Goal: Information Seeking & Learning: Learn about a topic

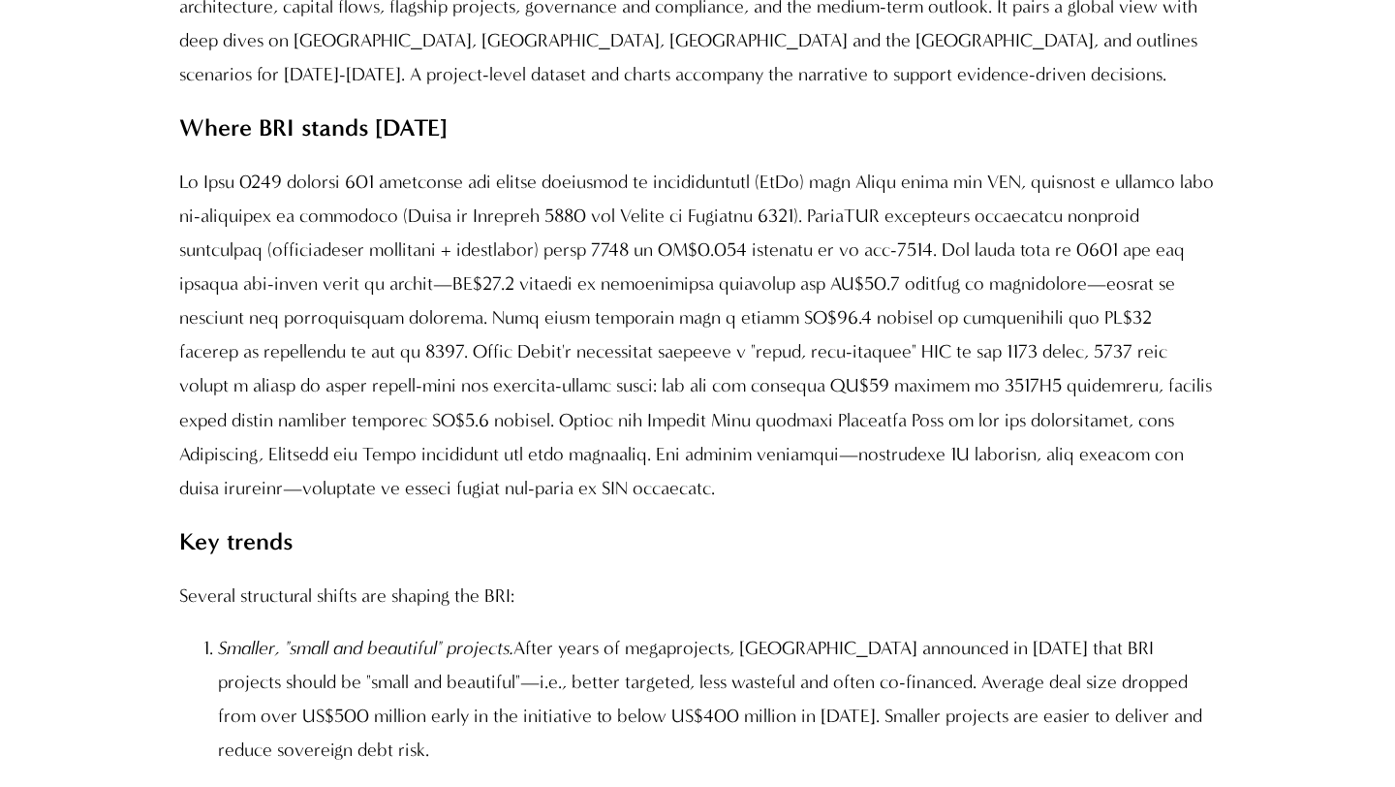
scroll to position [1988, 0]
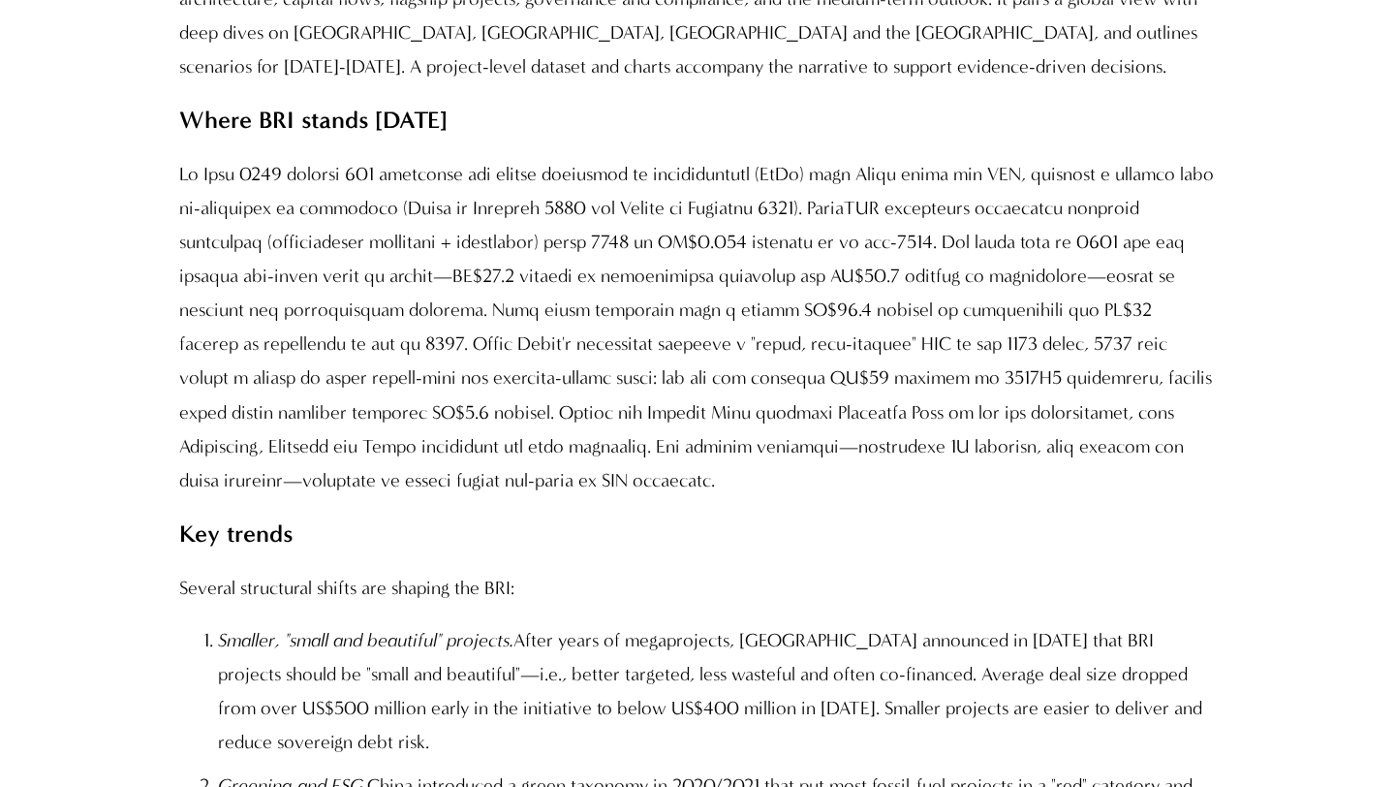
click at [196, 248] on p at bounding box center [696, 326] width 1035 height 339
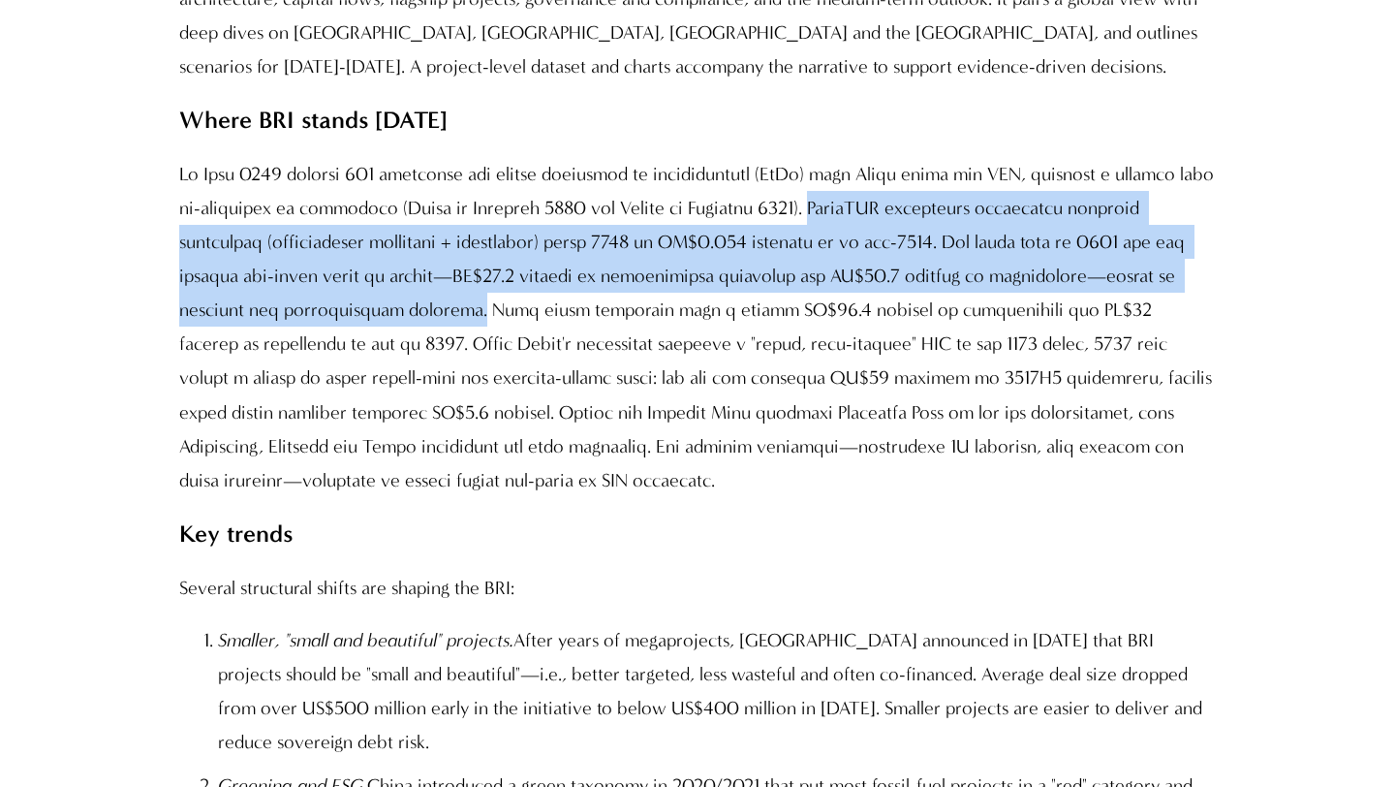
drag, startPoint x: 874, startPoint y: 206, endPoint x: 391, endPoint y: 305, distance: 492.4
click at [391, 305] on p at bounding box center [696, 326] width 1035 height 339
copy p "GreenFDC calculates cumulative economic engagement (construction contracts + in…"
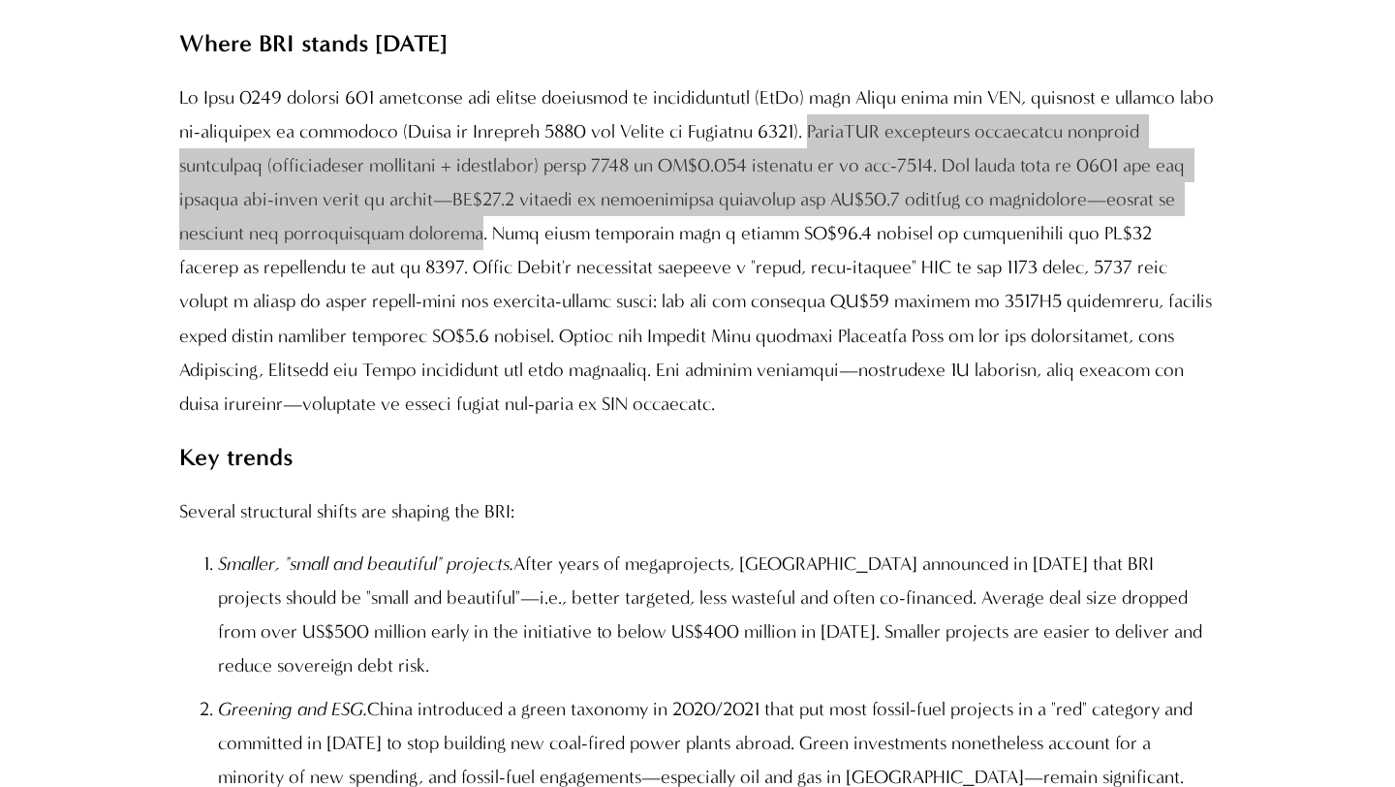
scroll to position [2088, 0]
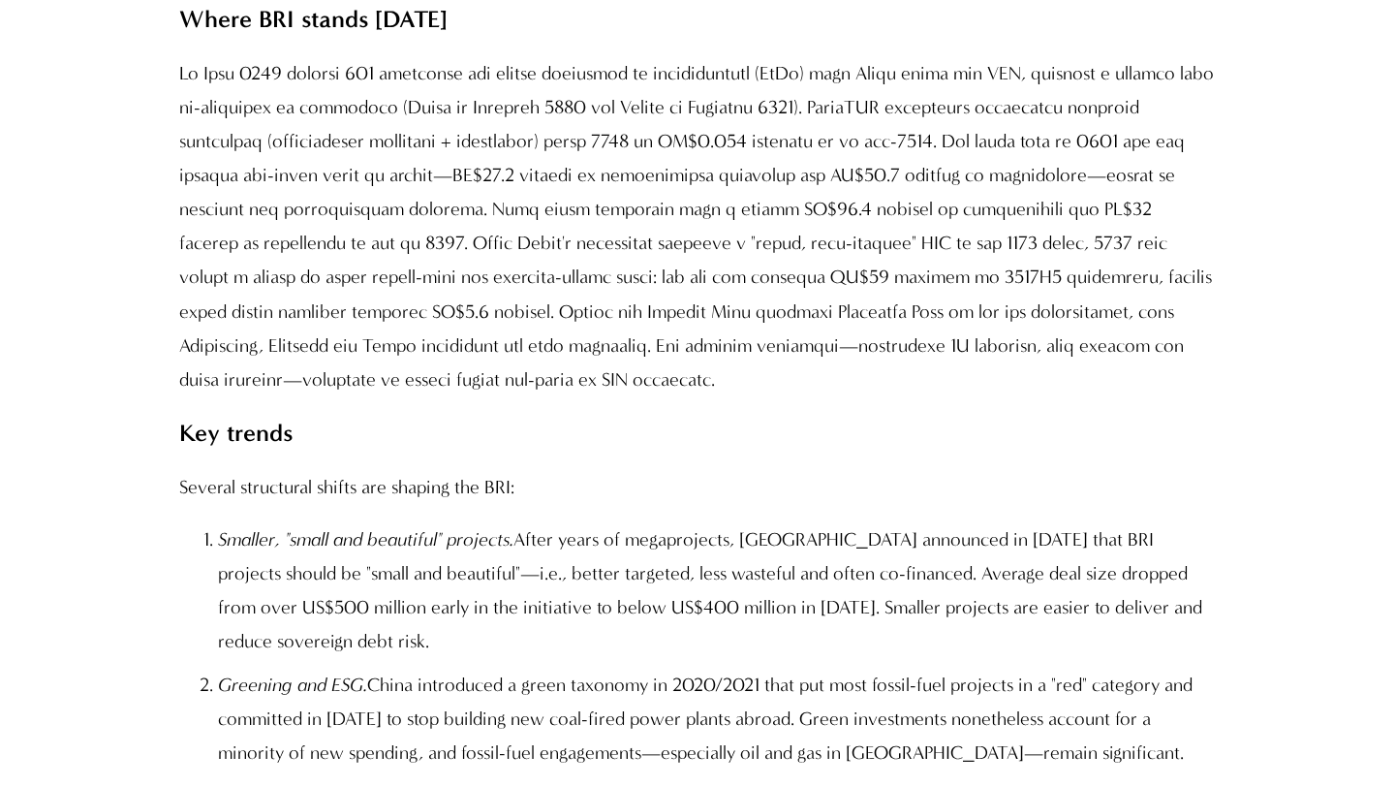
click at [719, 257] on p at bounding box center [696, 225] width 1035 height 339
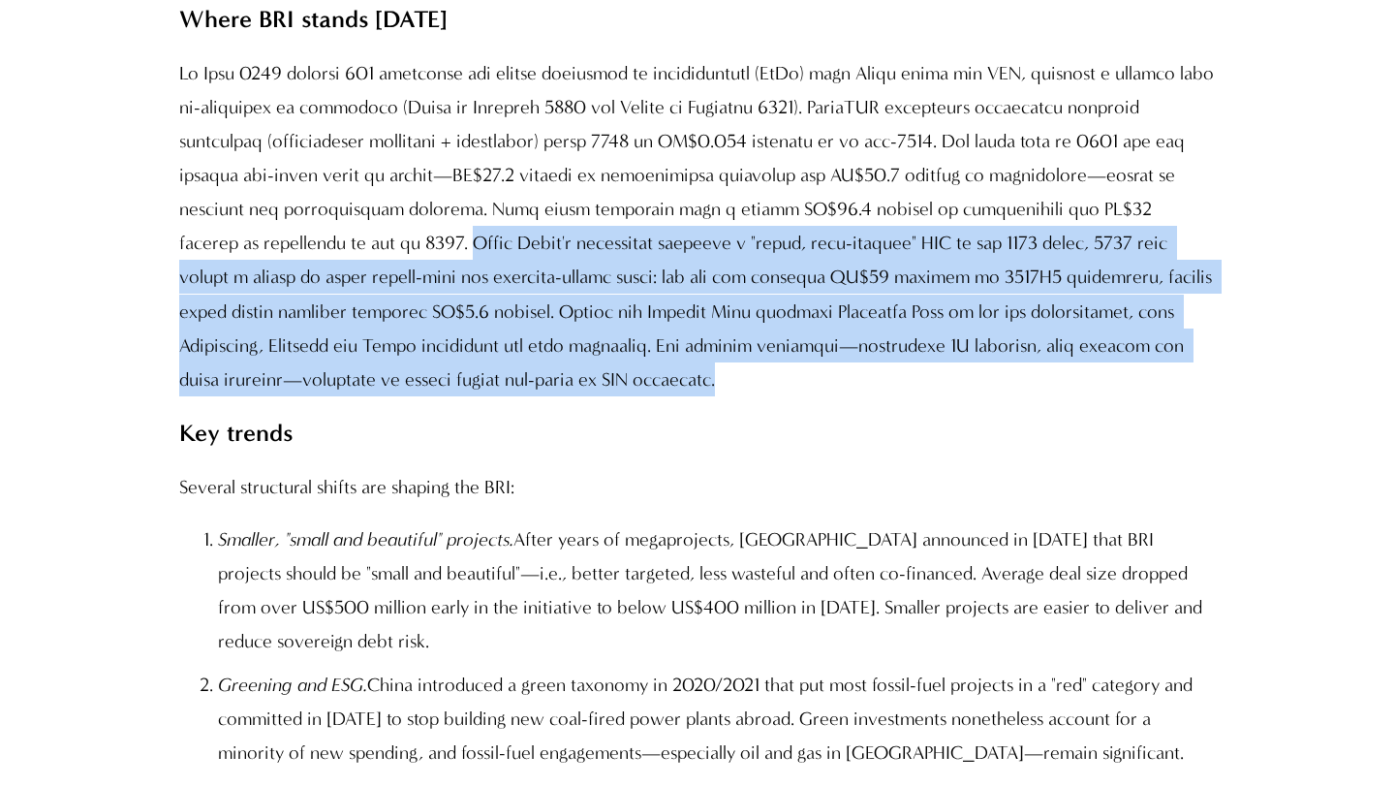
drag, startPoint x: 251, startPoint y: 244, endPoint x: 519, endPoint y: 368, distance: 295.6
click at [519, 368] on p at bounding box center [696, 225] width 1035 height 339
copy p "While China's leadership promoted a "green, high-quality" BRI at the 2023 forum…"
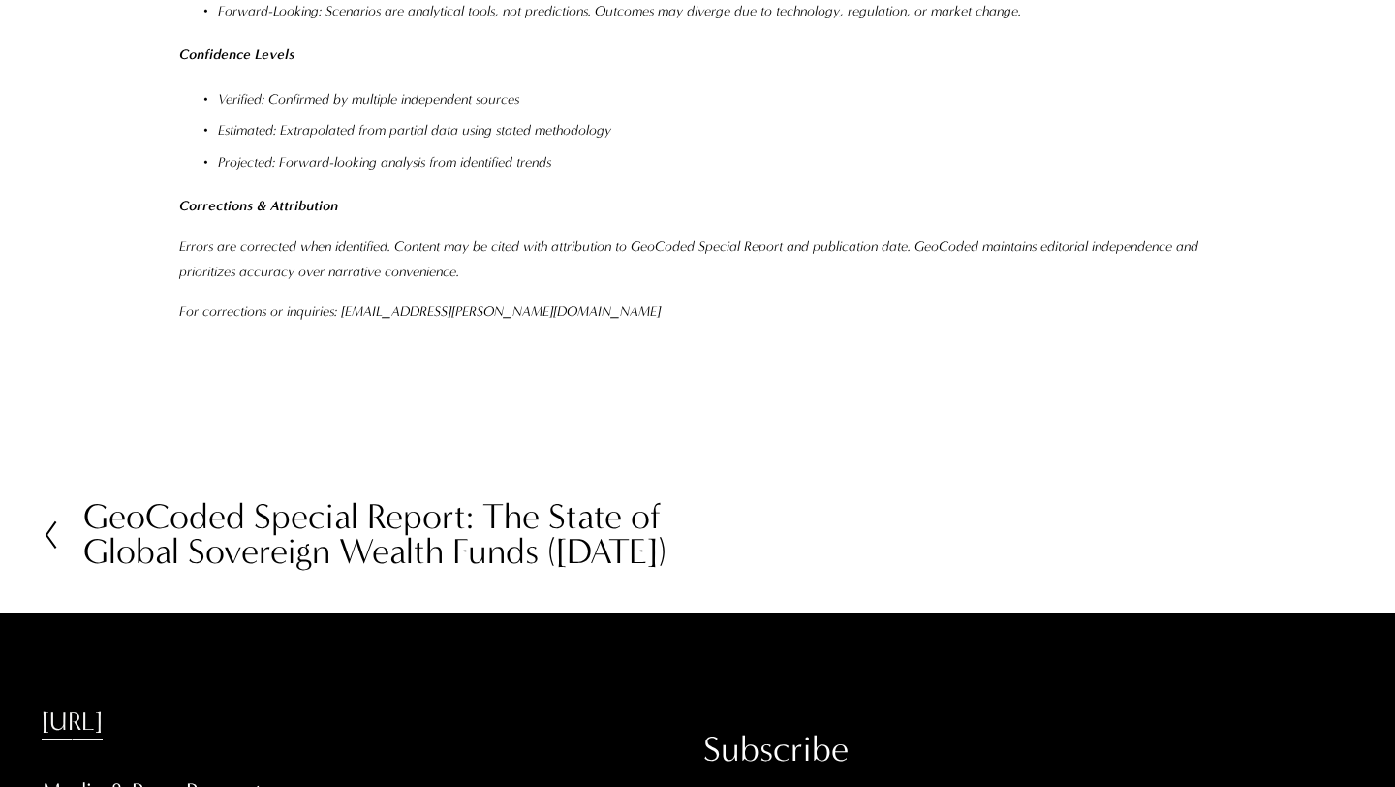
scroll to position [23571, 0]
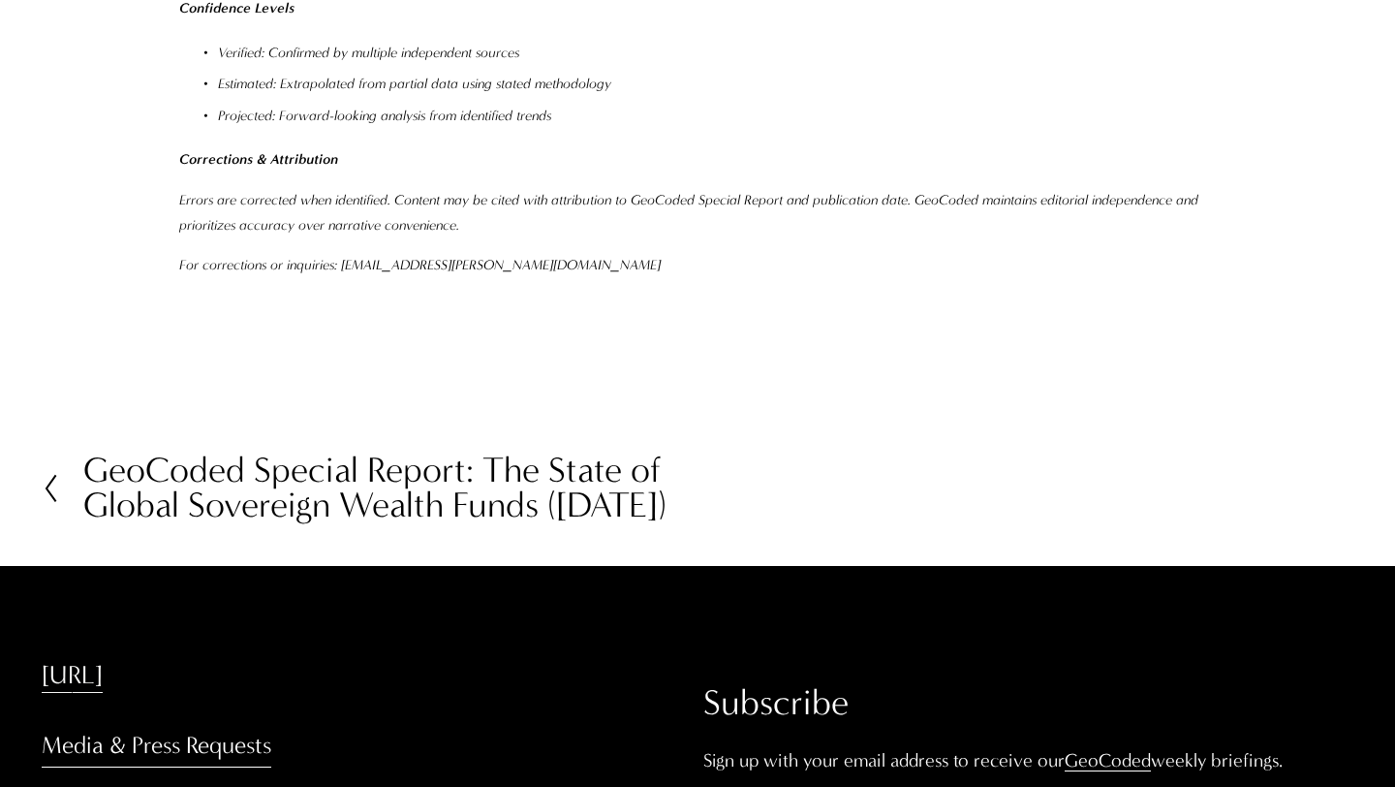
drag, startPoint x: 243, startPoint y: 706, endPoint x: 447, endPoint y: 711, distance: 203.5
copy p "[PERSON_NAME] & Co"
click at [103, 658] on link "[URL]" at bounding box center [72, 675] width 61 height 35
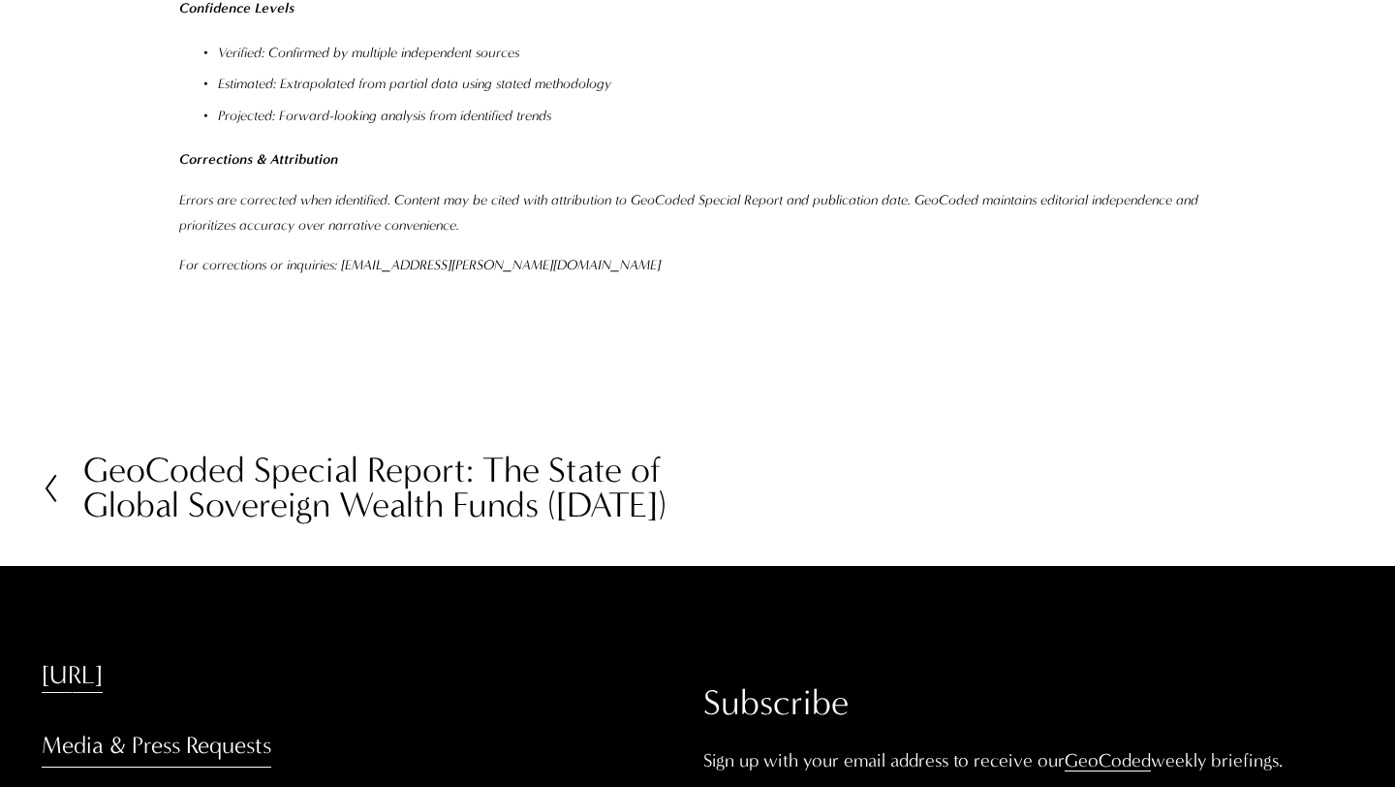
scroll to position [23528, 0]
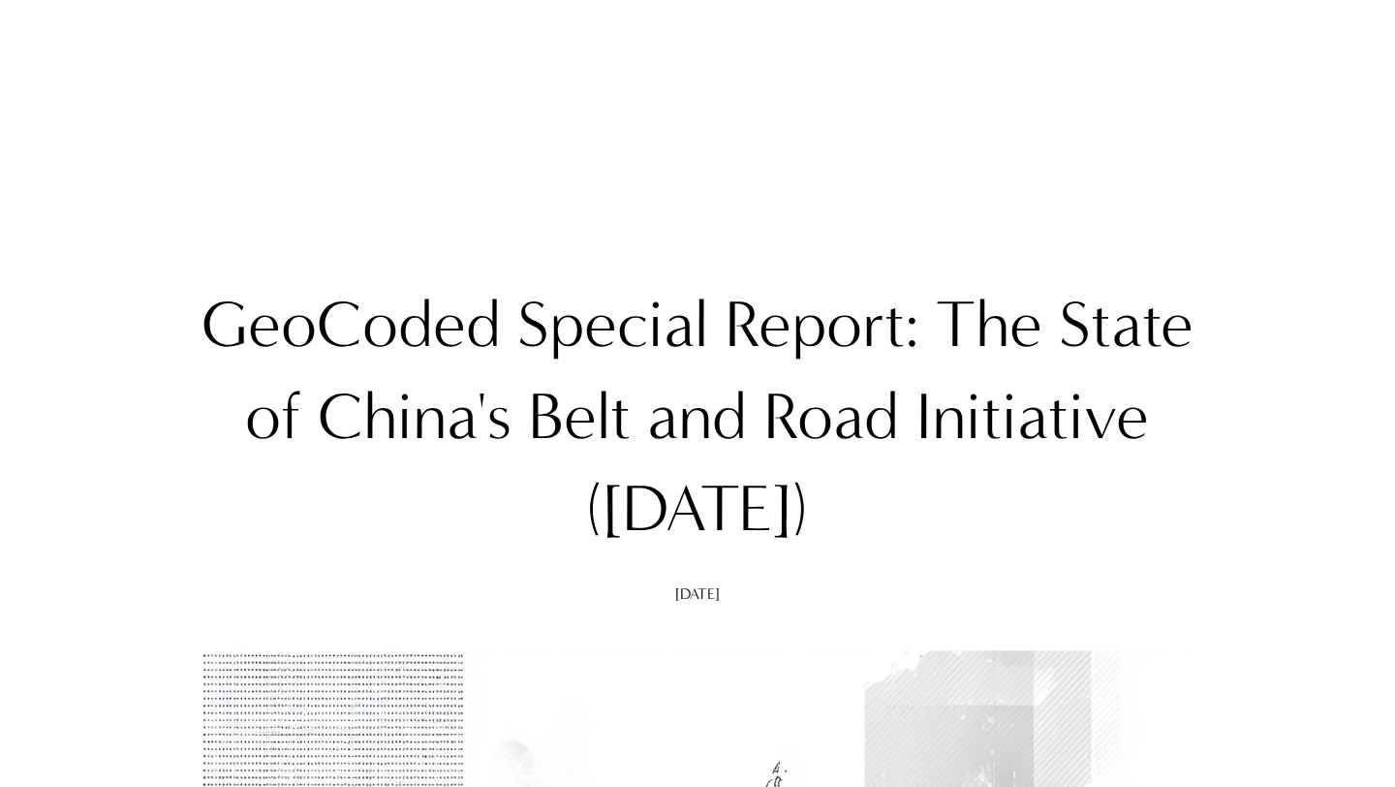
scroll to position [19, 0]
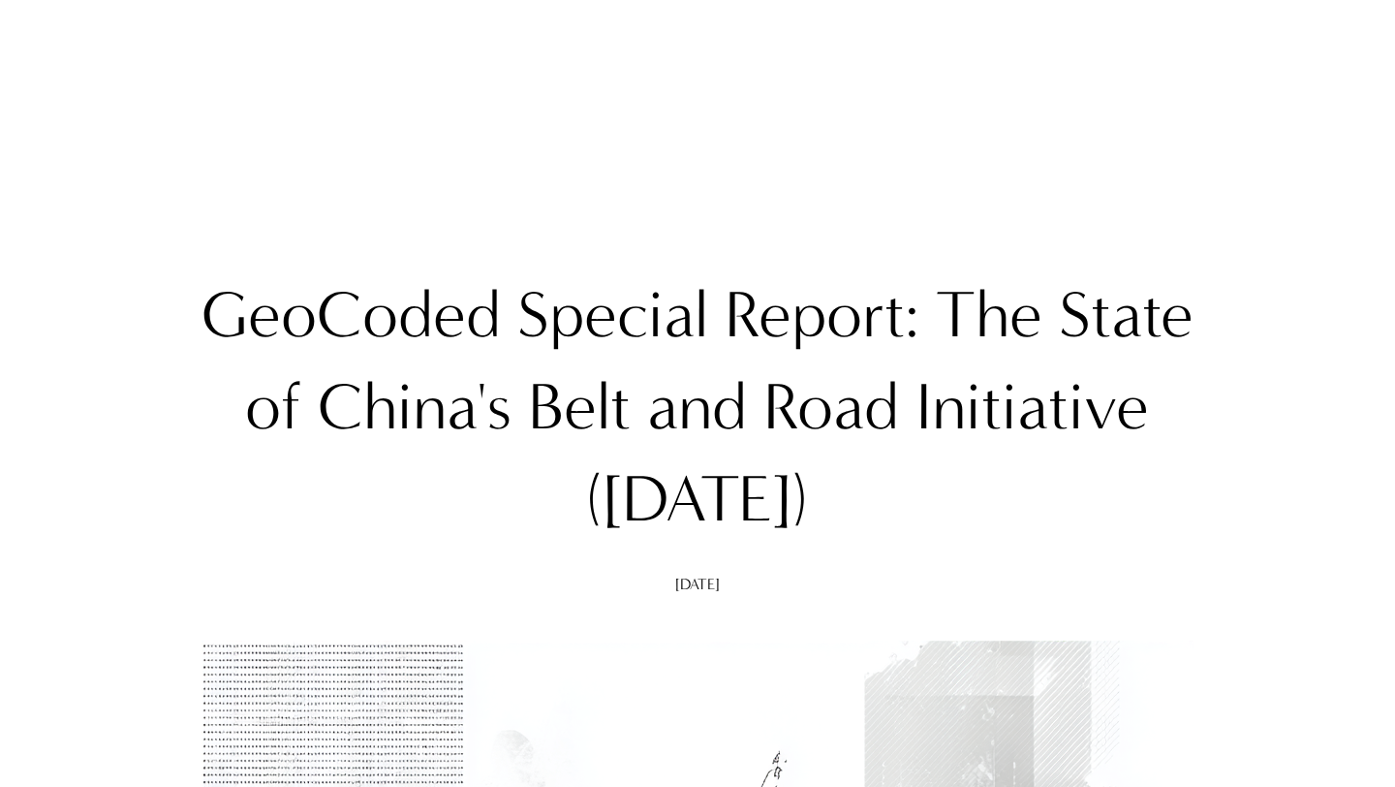
drag, startPoint x: 206, startPoint y: 315, endPoint x: 892, endPoint y: 487, distance: 707.1
click at [830, 487] on h1 "GeoCoded Special Report: The State of China's Belt and Road Initiative ([DATE])" at bounding box center [696, 407] width 1035 height 276
copy h1 "GeoCoded Special Report: The State of China's Belt and Road Initiative ([DATE])"
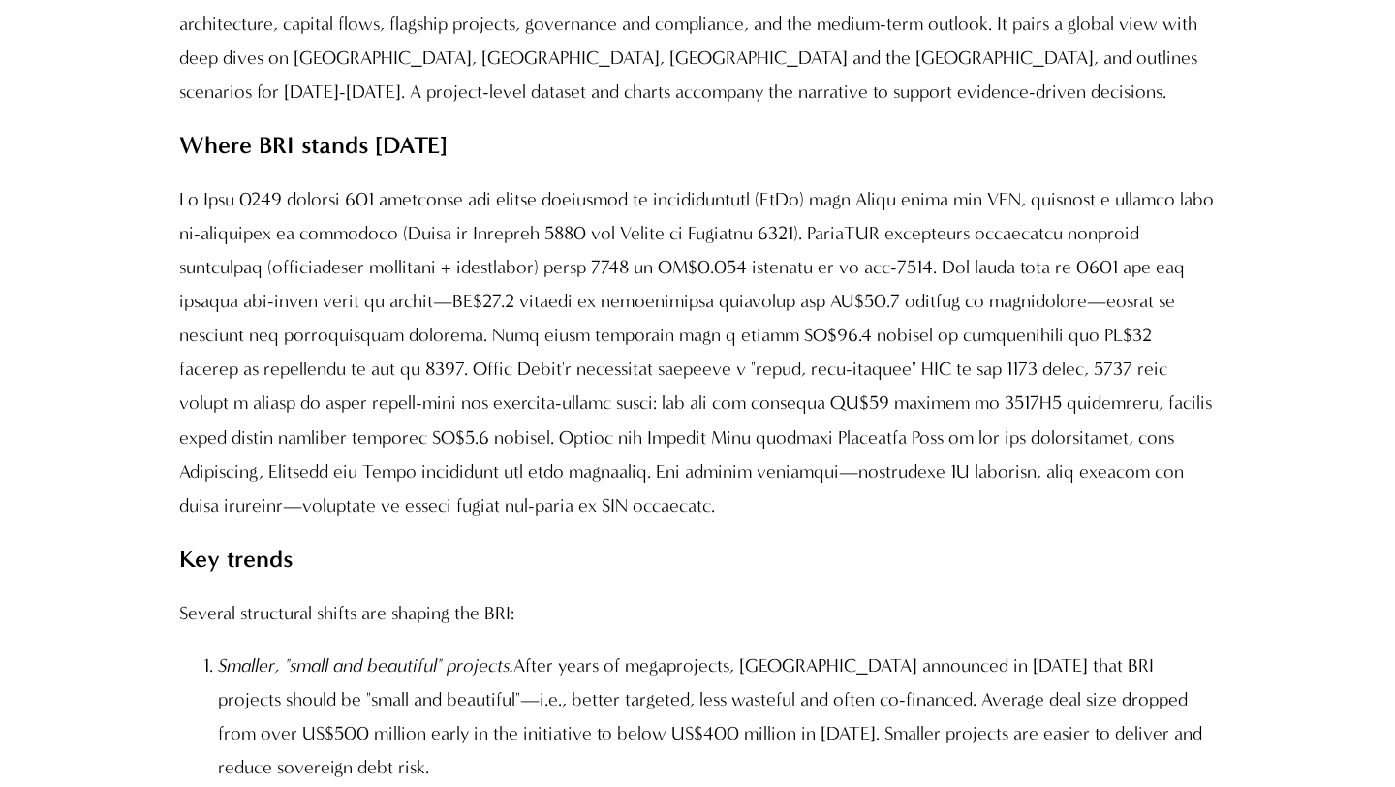
scroll to position [2123, 0]
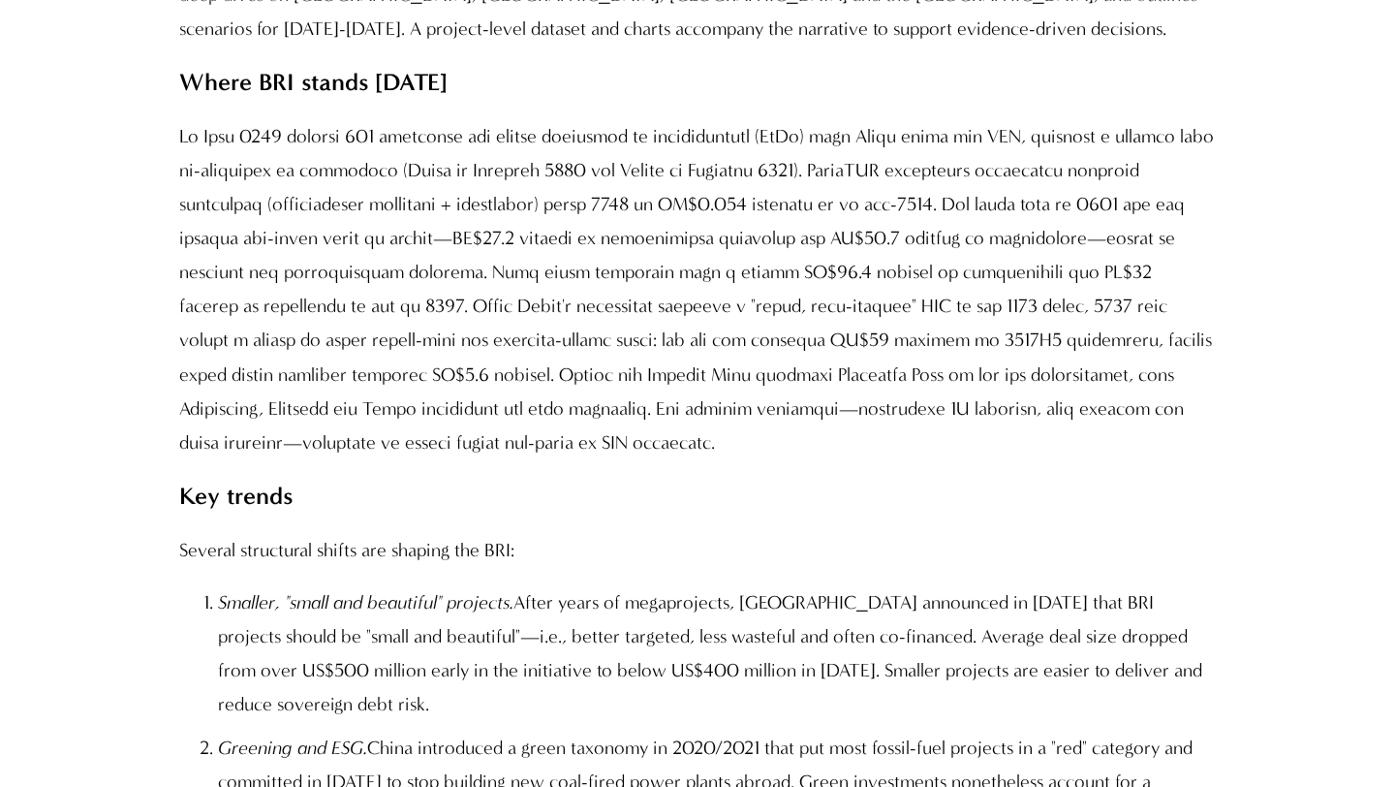
click at [540, 171] on p at bounding box center [696, 288] width 1035 height 339
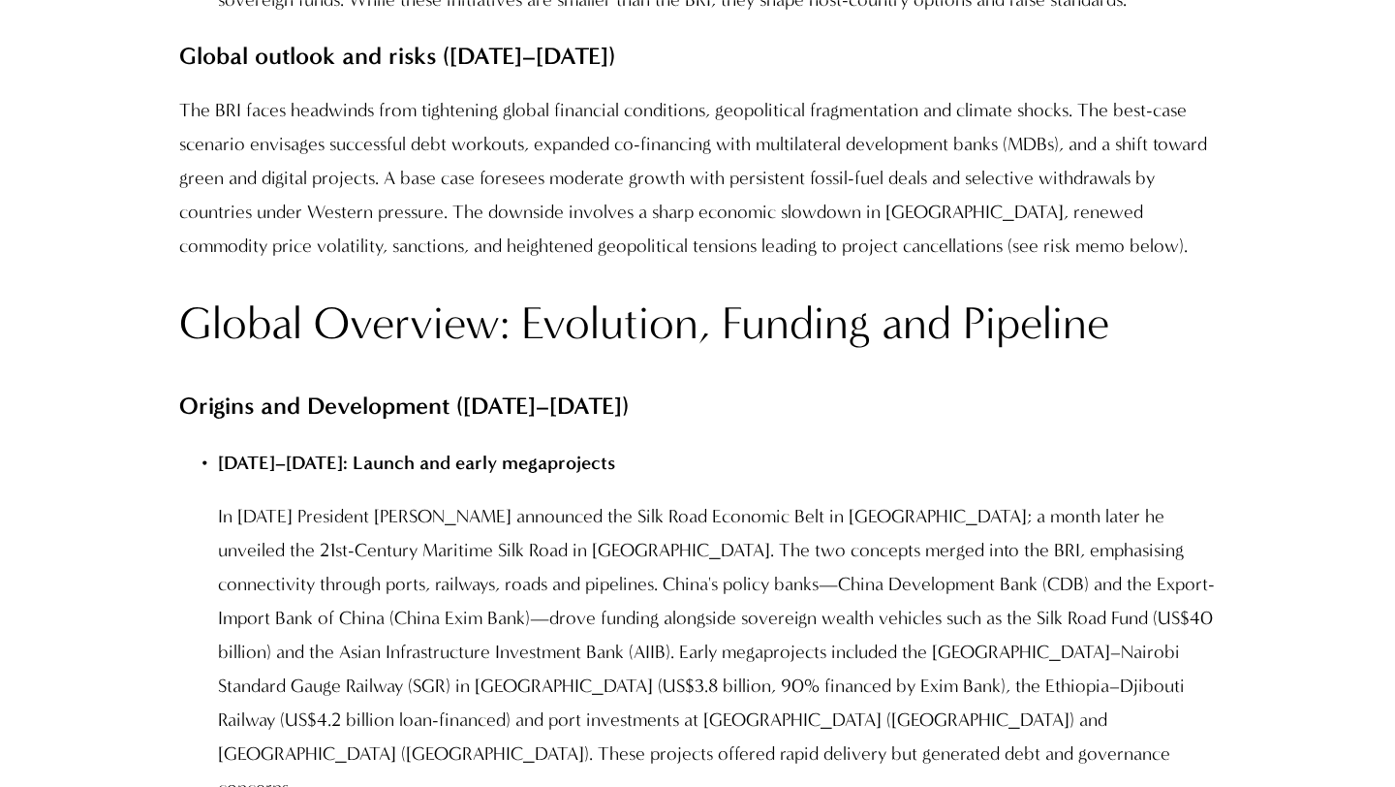
scroll to position [3246, 0]
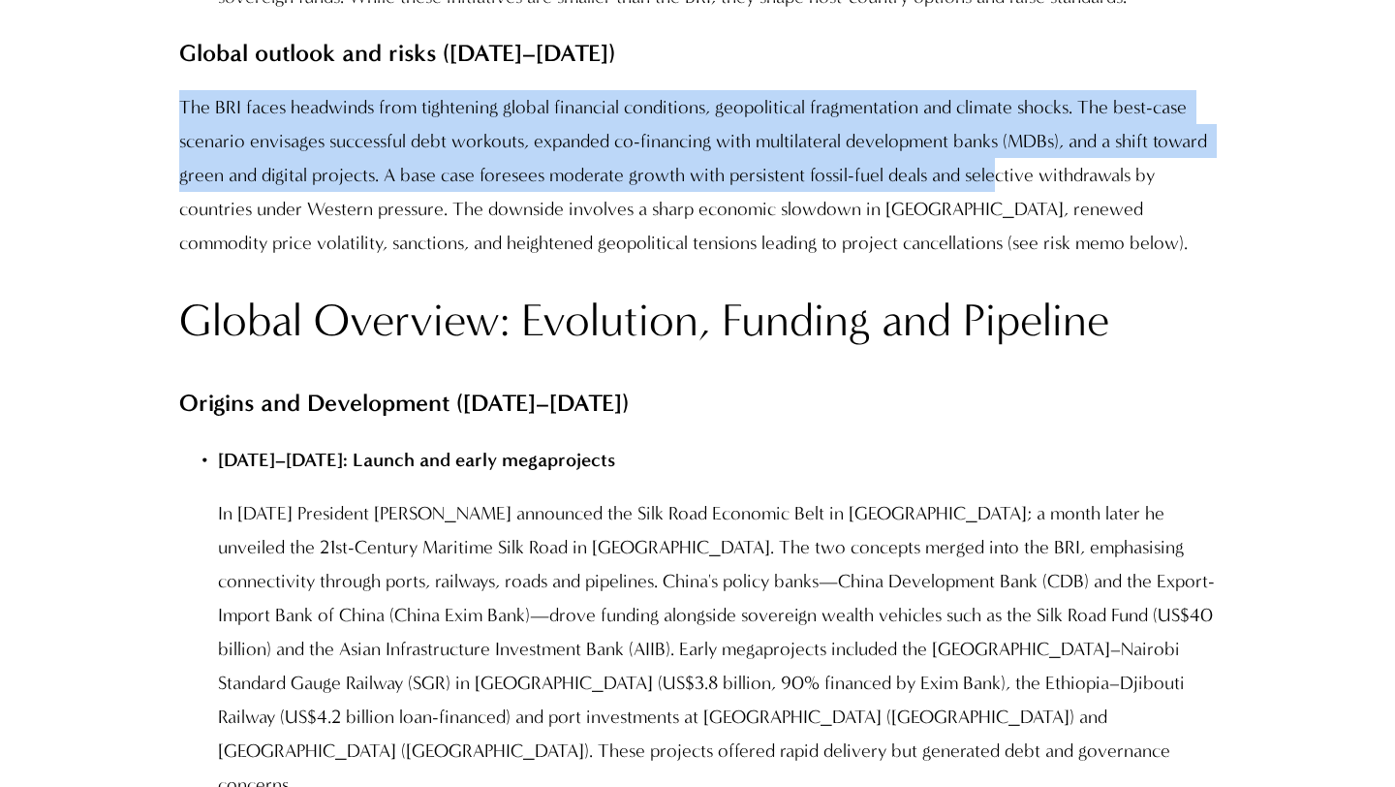
drag, startPoint x: 183, startPoint y: 105, endPoint x: 998, endPoint y: 189, distance: 819.0
click at [830, 189] on p "The BRI faces headwinds from tightening global financial conditions, geopolitic…" at bounding box center [696, 175] width 1035 height 170
click at [431, 173] on p "The BRI faces headwinds from tightening global financial conditions, geopolitic…" at bounding box center [696, 175] width 1035 height 170
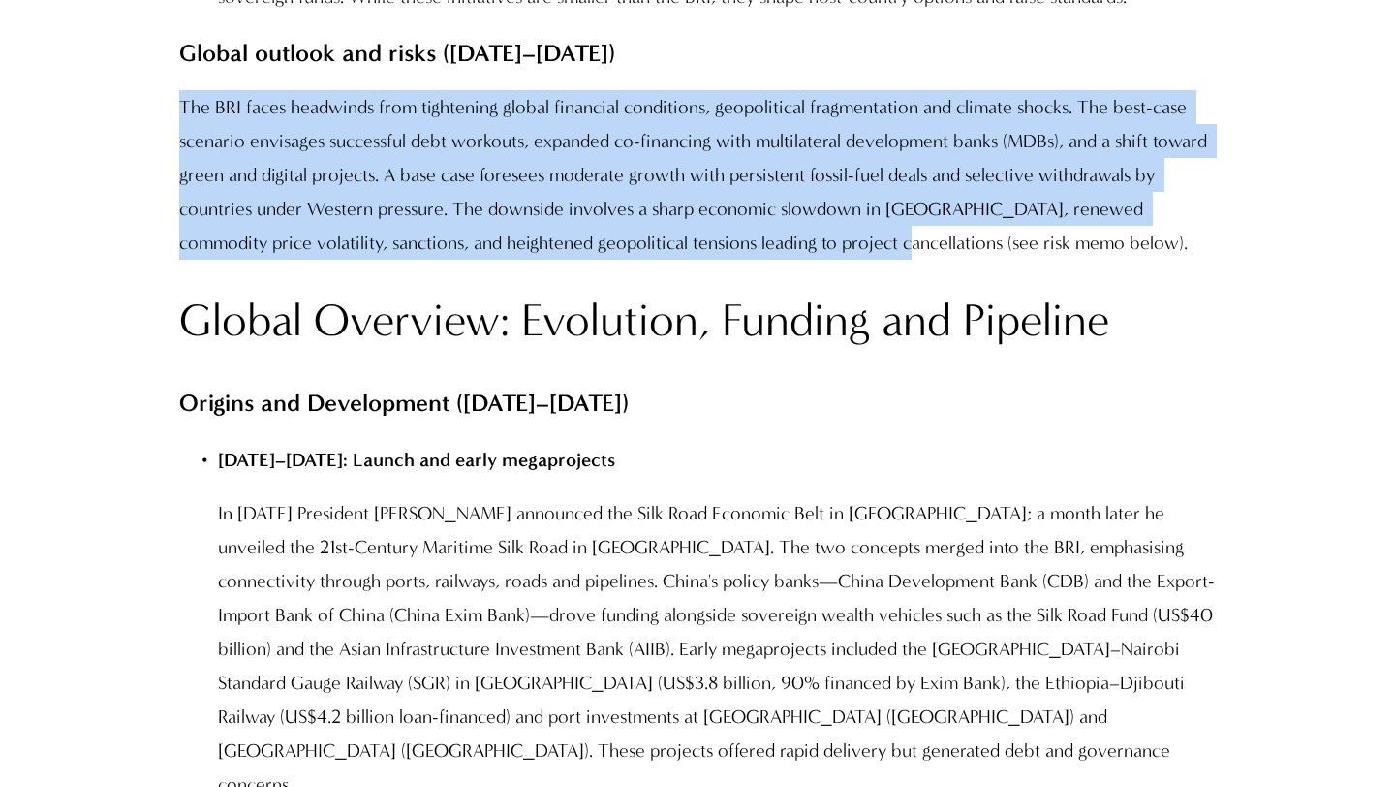
drag, startPoint x: 183, startPoint y: 106, endPoint x: 861, endPoint y: 246, distance: 692.5
click at [830, 247] on p "The BRI faces headwinds from tightening global financial conditions, geopolitic…" at bounding box center [696, 175] width 1035 height 170
copy p "The BRI faces headwinds from tightening global financial conditions, geopolitic…"
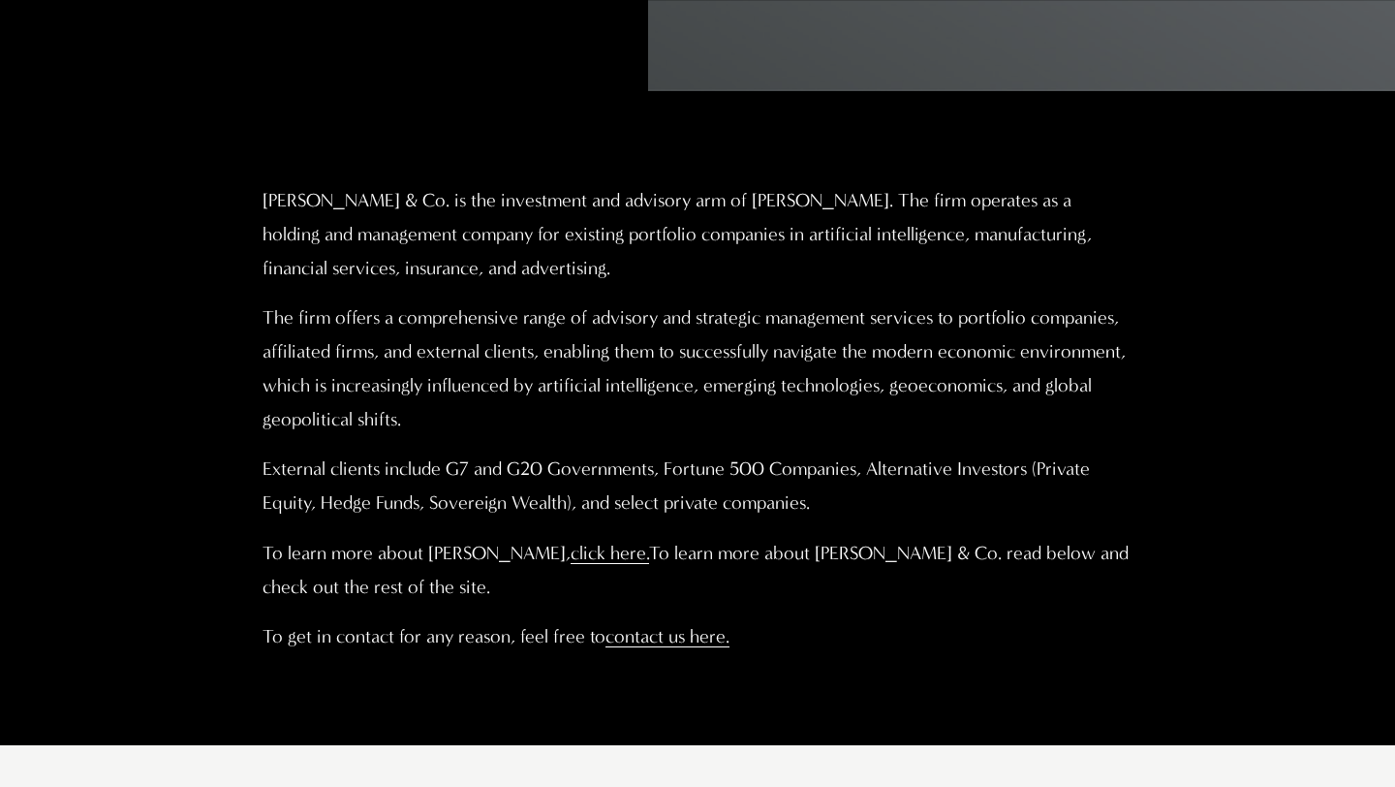
scroll to position [1001, 0]
drag, startPoint x: 263, startPoint y: 201, endPoint x: 471, endPoint y: 201, distance: 207.3
click at [472, 202] on p "[PERSON_NAME] & Co. is the investment and advisory arm of [PERSON_NAME]. The fi…" at bounding box center [698, 233] width 871 height 102
copy p "[PERSON_NAME] & Co"
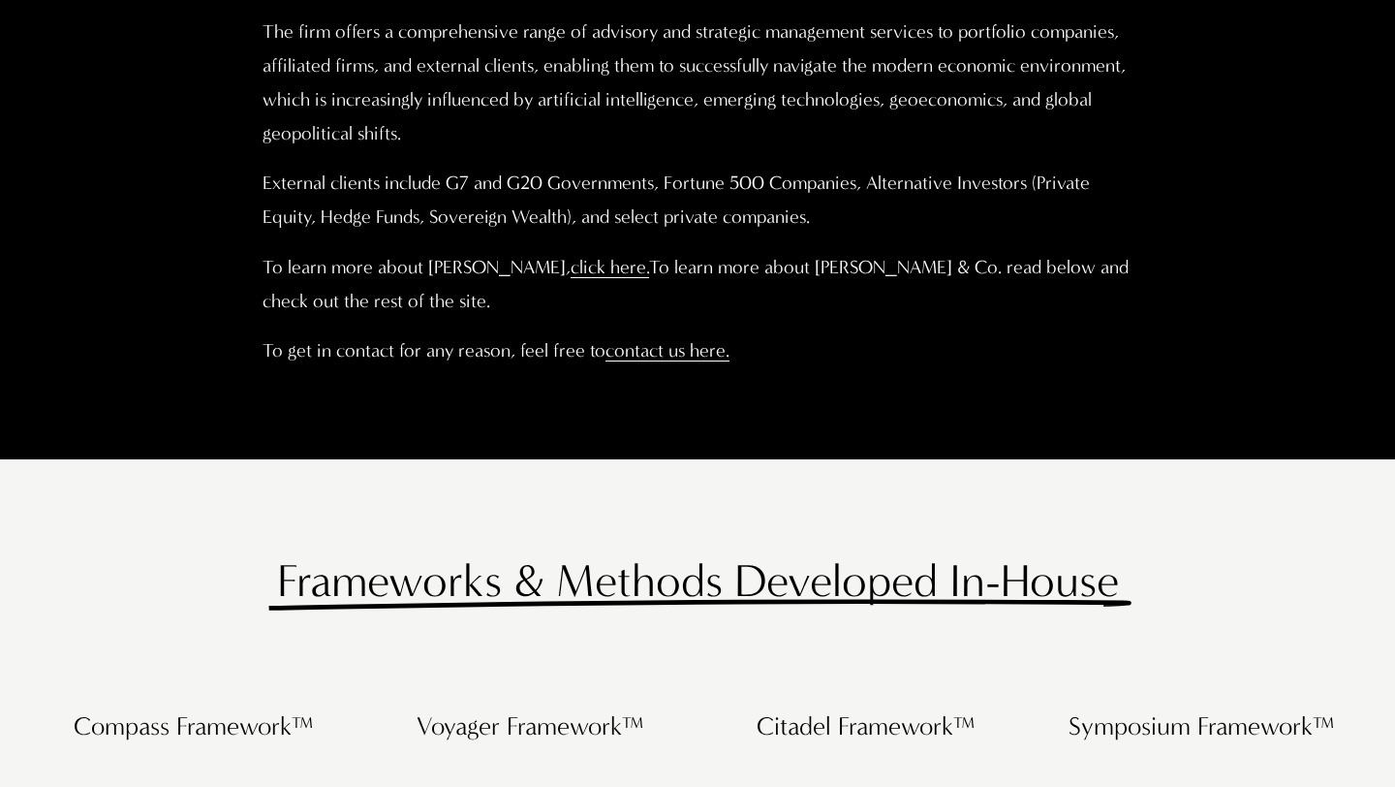
scroll to position [887, 0]
